Goal: Information Seeking & Learning: Learn about a topic

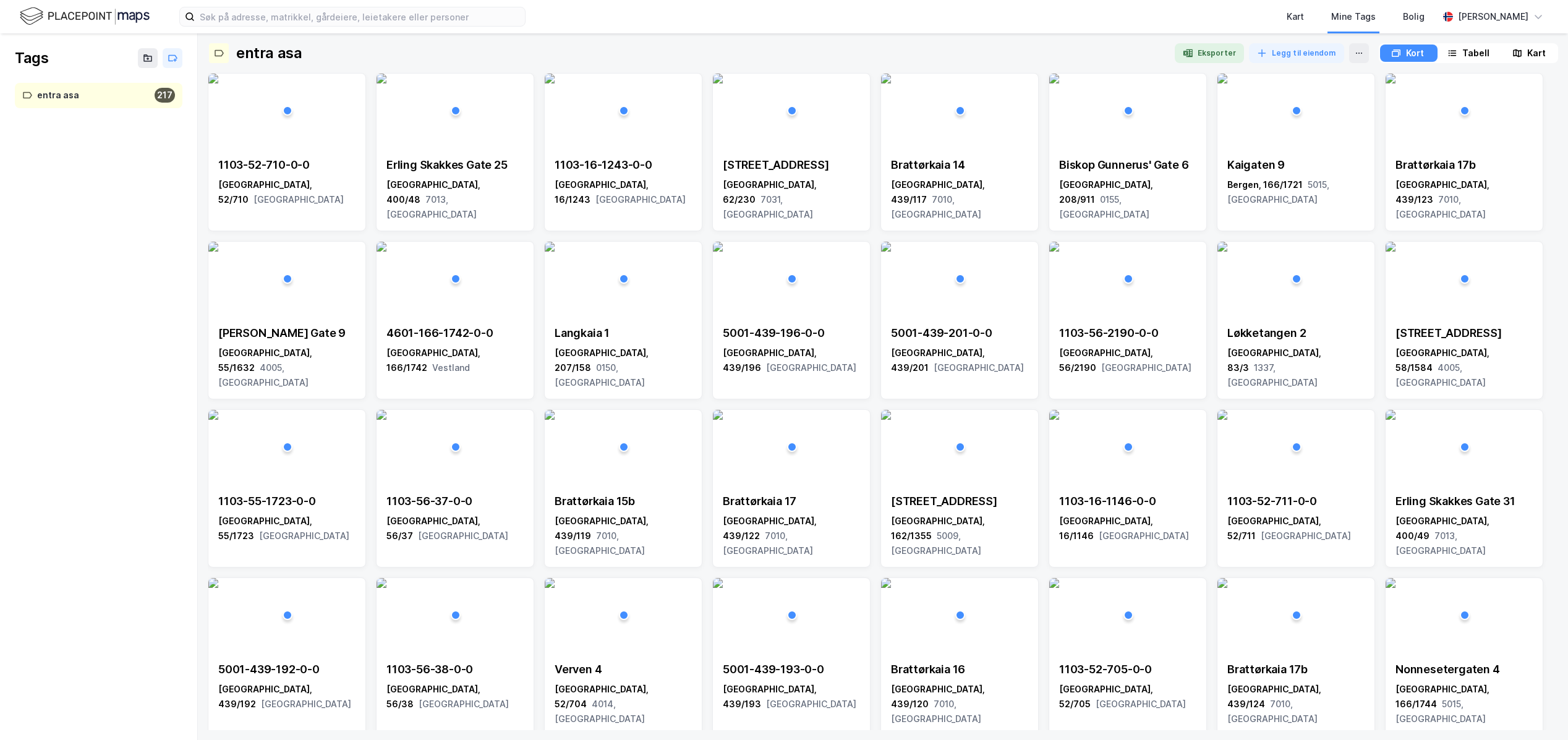
click at [87, 13] on img at bounding box center [84, 17] width 130 height 22
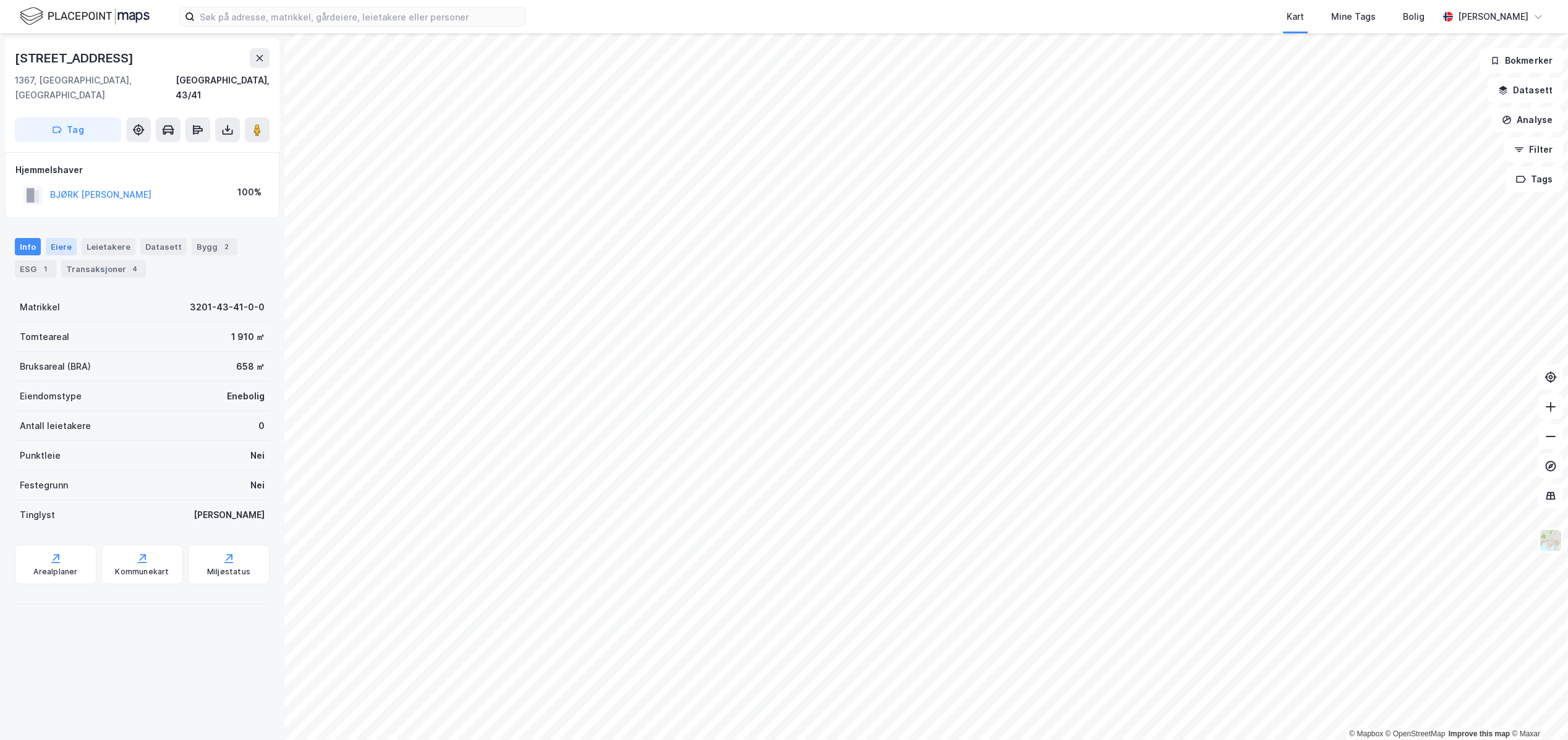
click at [56, 238] on div "Eiere" at bounding box center [61, 247] width 31 height 17
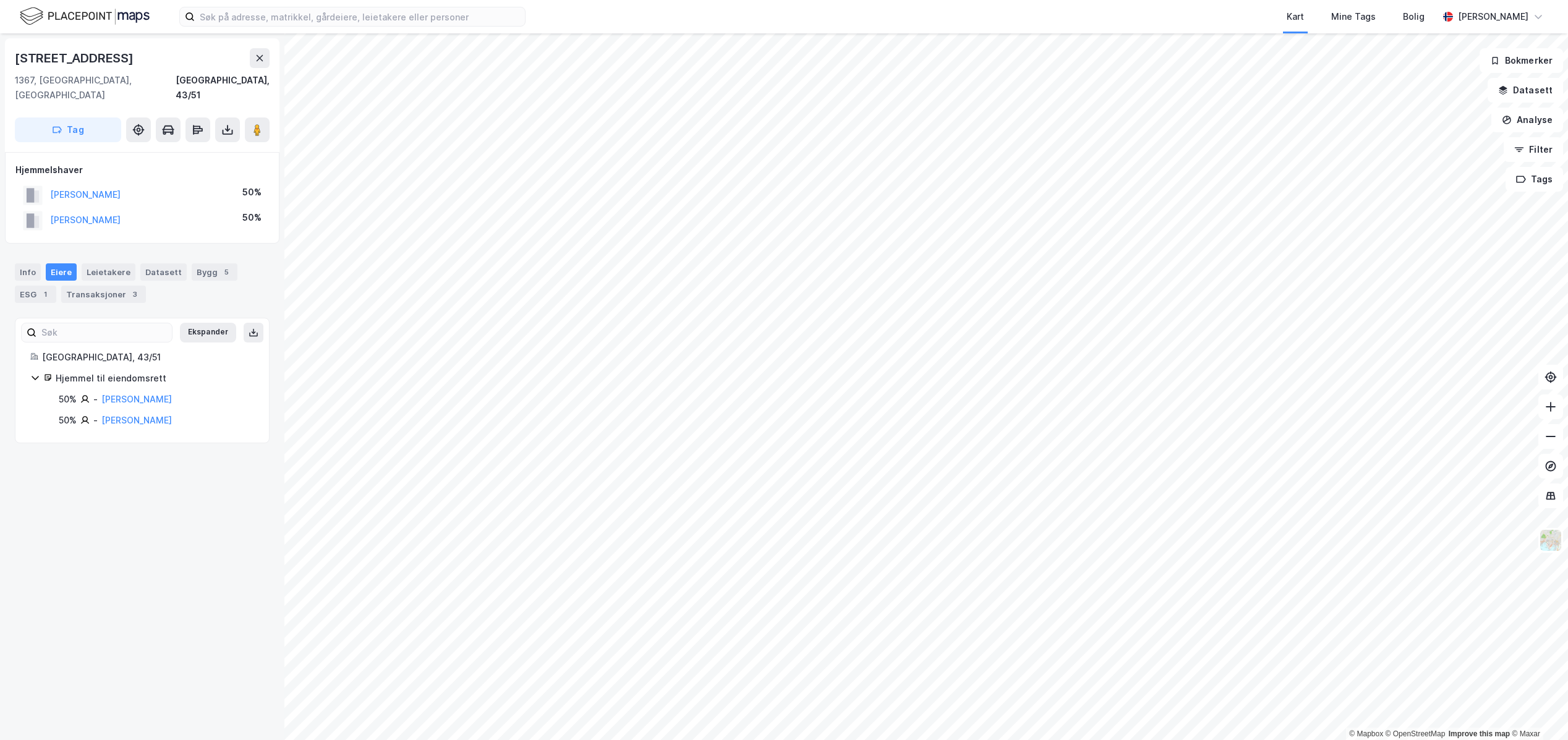
click at [75, 10] on img at bounding box center [84, 17] width 130 height 22
